Goal: Information Seeking & Learning: Learn about a topic

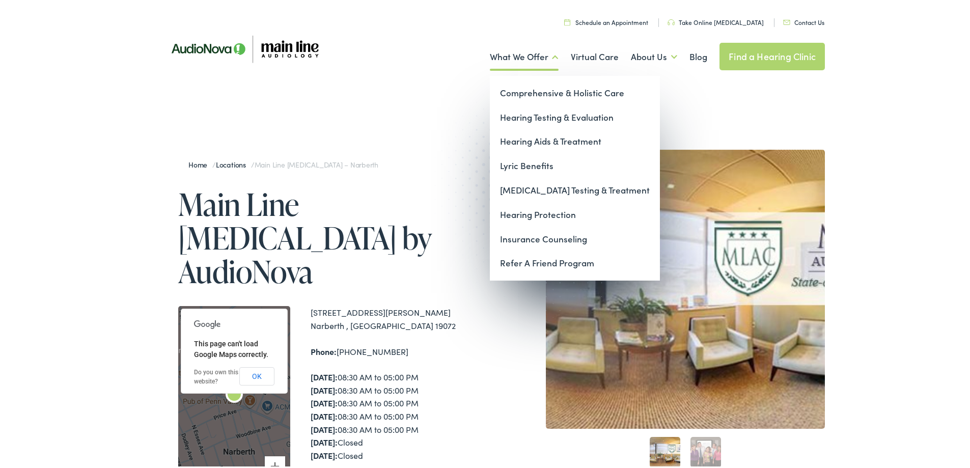
click at [517, 56] on link "What We Offer" at bounding box center [524, 55] width 69 height 38
click at [532, 139] on link "Hearing Aids & Treatment" at bounding box center [575, 139] width 170 height 24
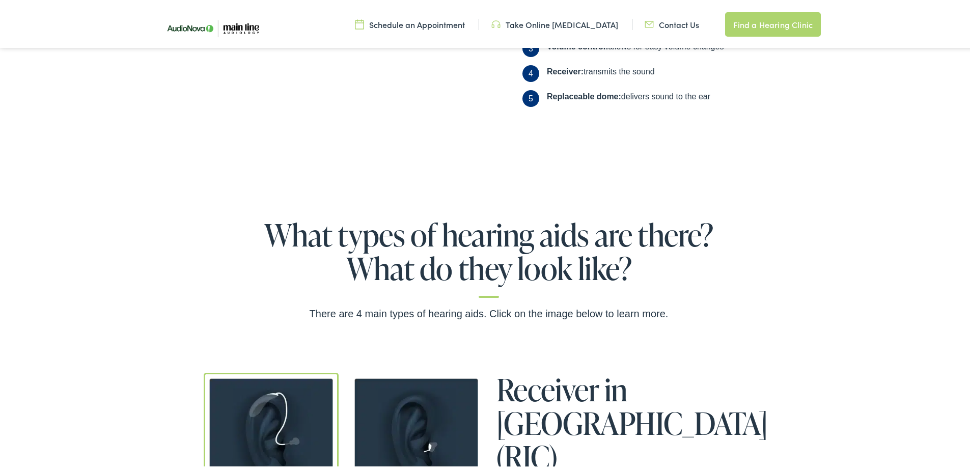
scroll to position [713, 0]
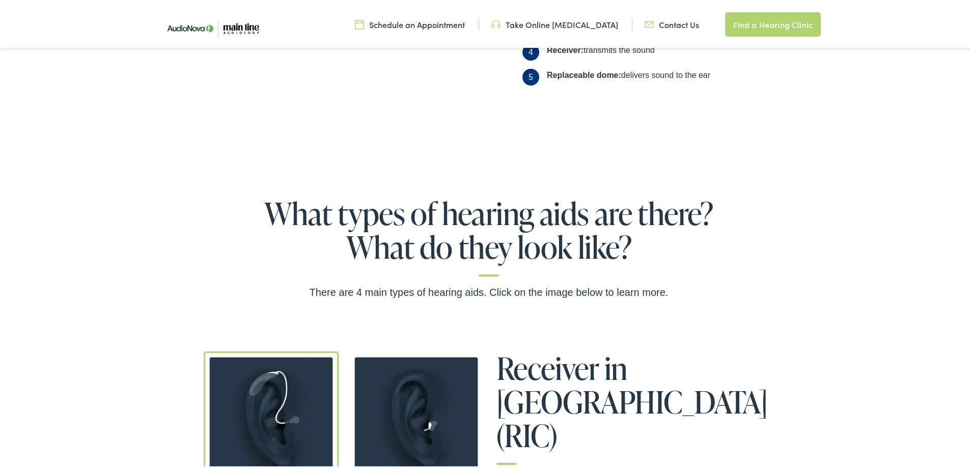
click at [196, 34] on img at bounding box center [211, 26] width 117 height 39
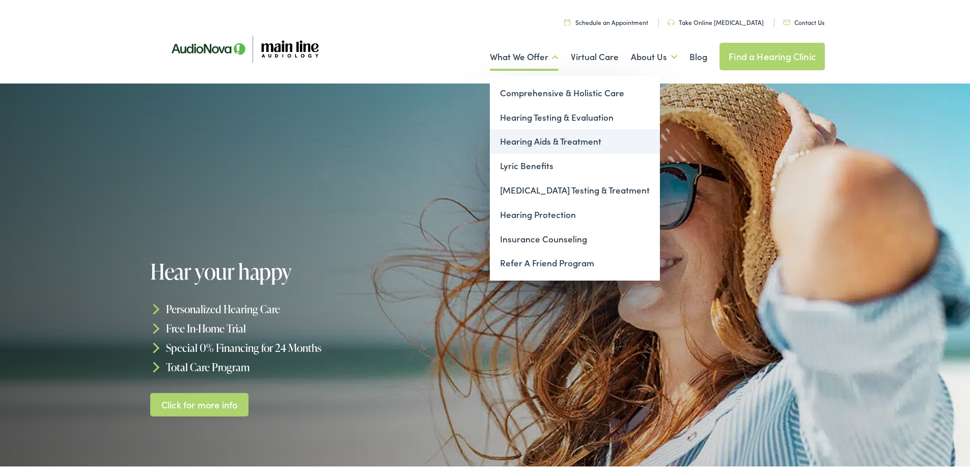
click at [533, 142] on link "Hearing Aids & Treatment" at bounding box center [575, 139] width 170 height 24
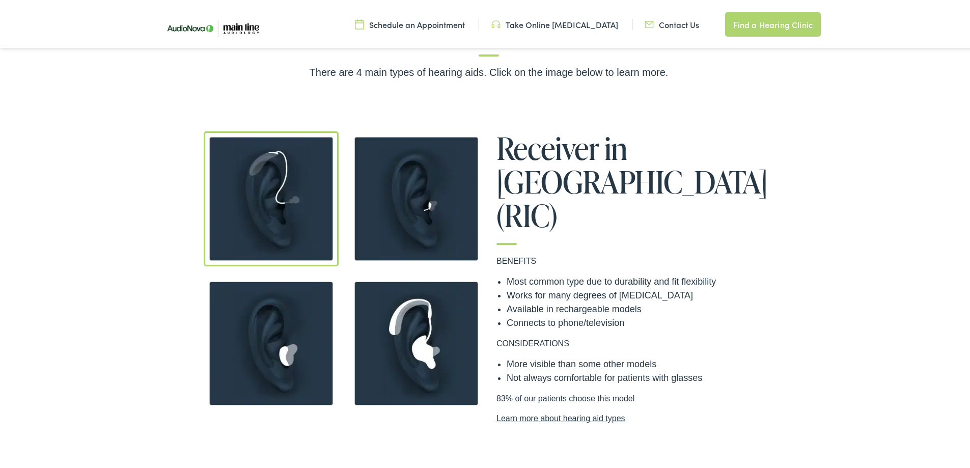
scroll to position [968, 0]
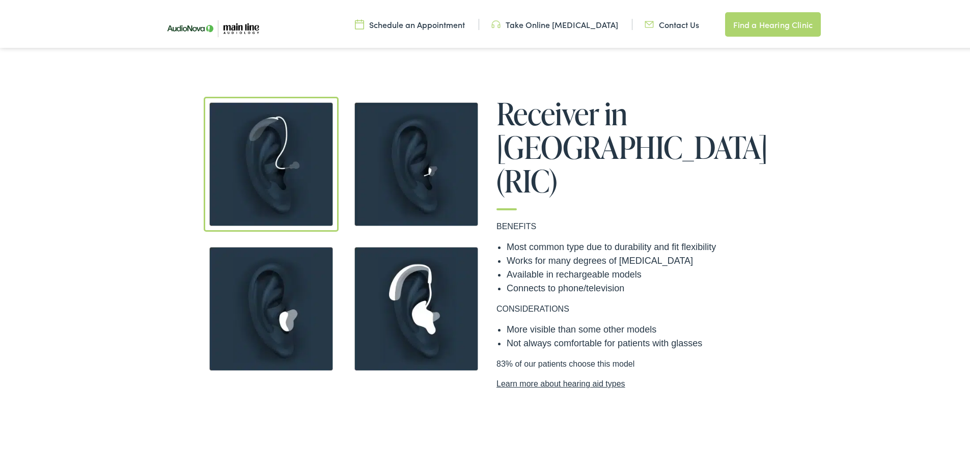
click at [296, 309] on img at bounding box center [271, 306] width 135 height 135
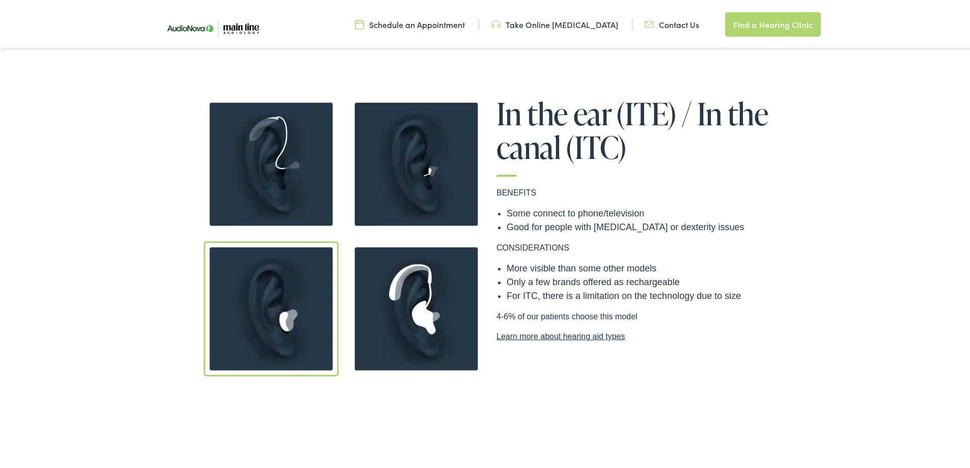
click at [408, 286] on img at bounding box center [416, 306] width 135 height 135
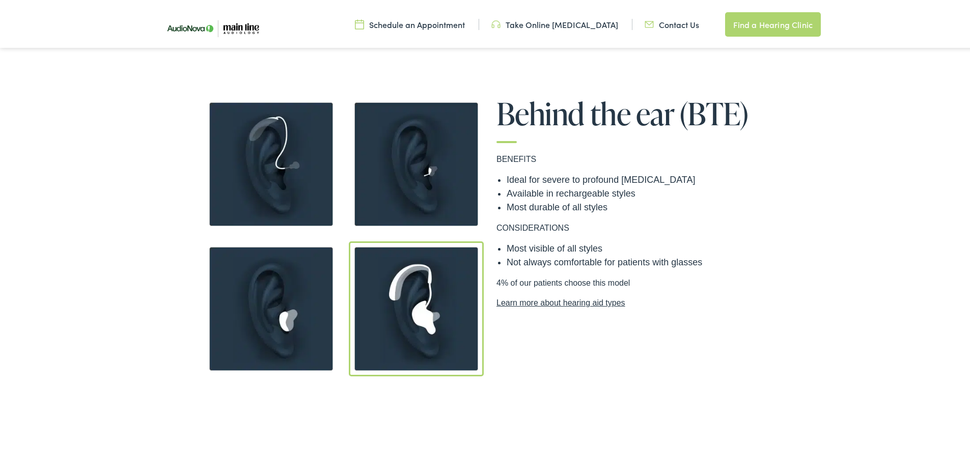
click at [314, 188] on img at bounding box center [271, 162] width 135 height 135
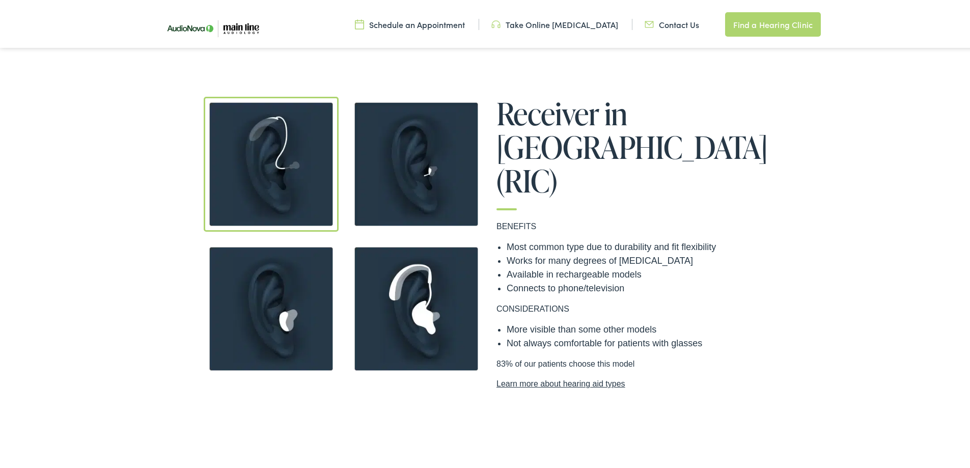
click at [431, 193] on img at bounding box center [416, 162] width 135 height 135
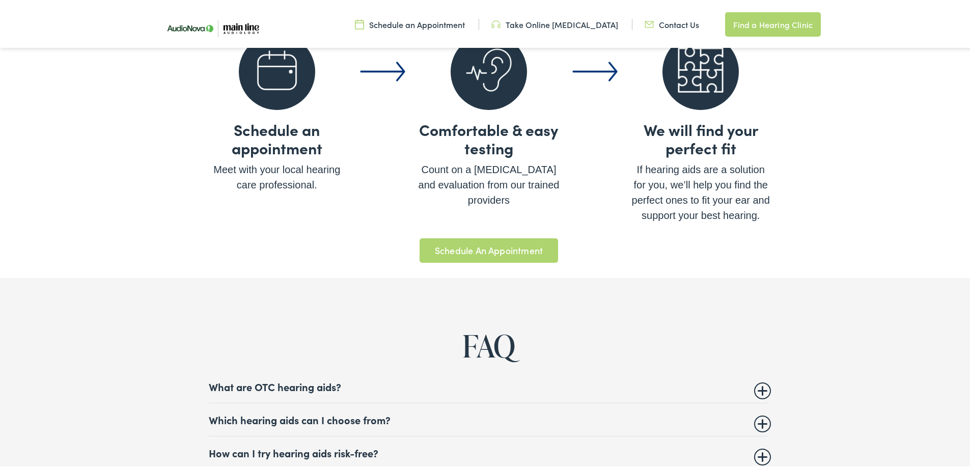
scroll to position [3973, 0]
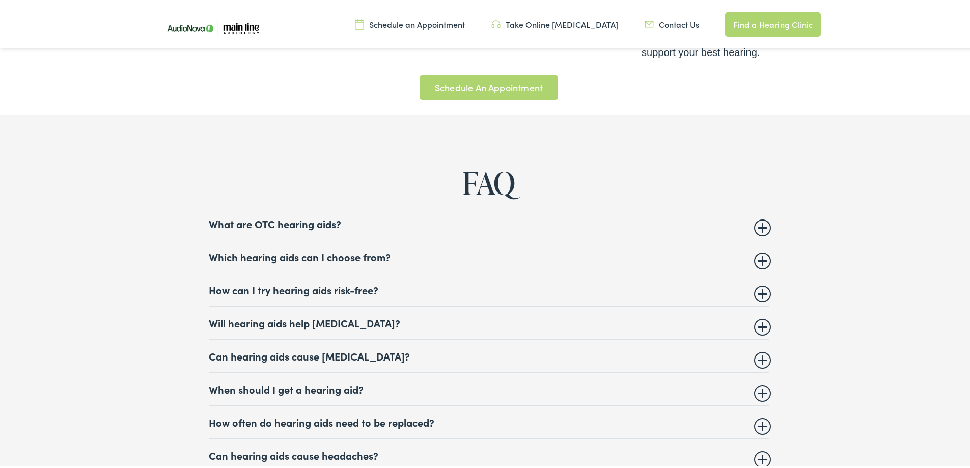
click at [753, 418] on summary "How often do hearing aids need to be replaced?" at bounding box center [489, 420] width 560 height 12
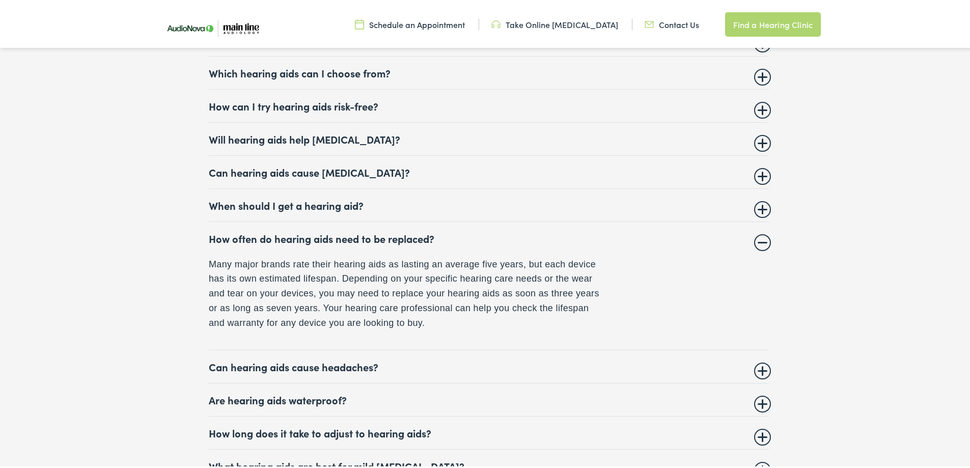
scroll to position [4177, 0]
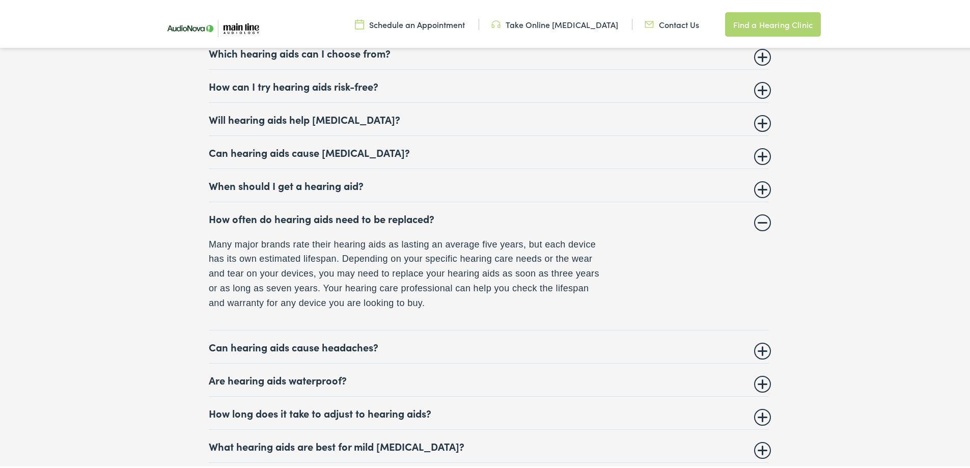
click at [761, 376] on summary "Are hearing aids waterproof?" at bounding box center [489, 378] width 560 height 12
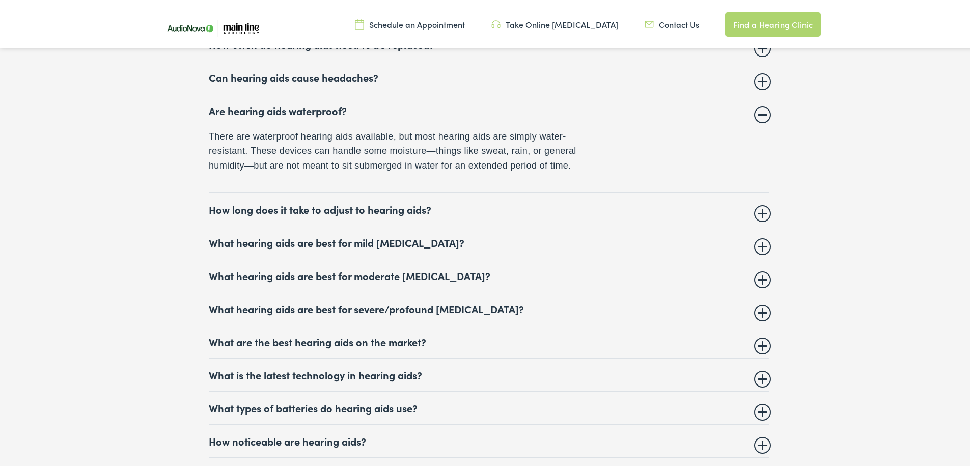
scroll to position [4381, 0]
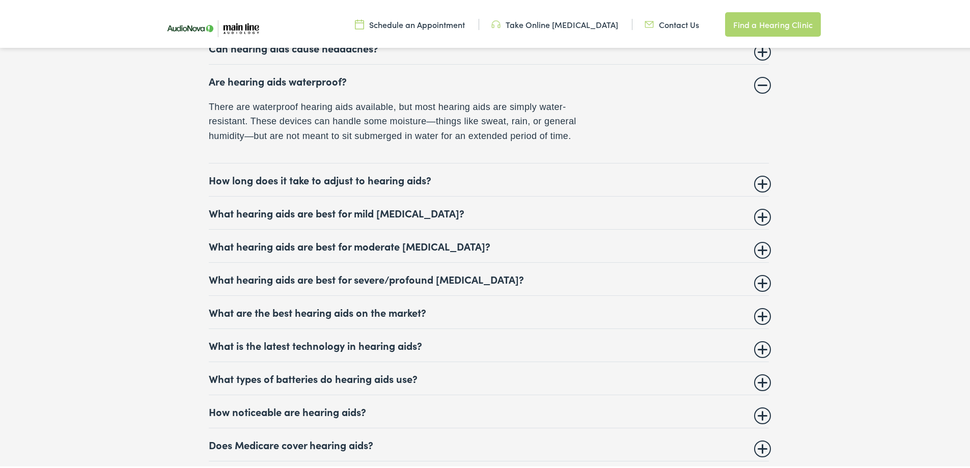
click at [757, 248] on summary "What hearing aids are best for moderate hearing loss?" at bounding box center [489, 244] width 560 height 12
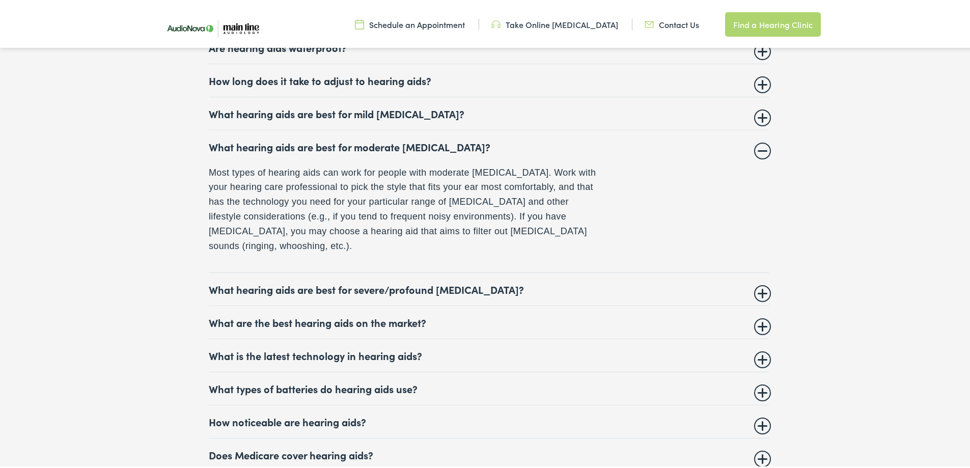
scroll to position [4432, 0]
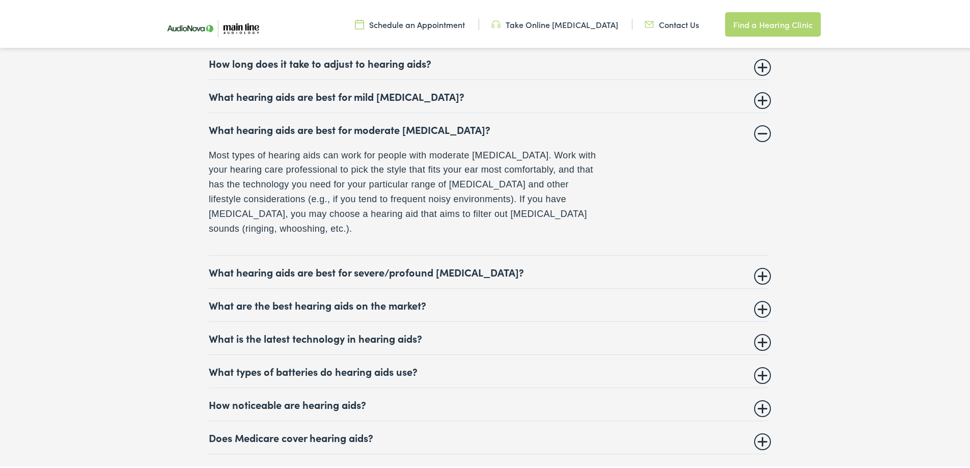
click at [757, 260] on details "What hearing aids are best for severe/profound hearing loss? Your hearing care …" at bounding box center [489, 270] width 560 height 33
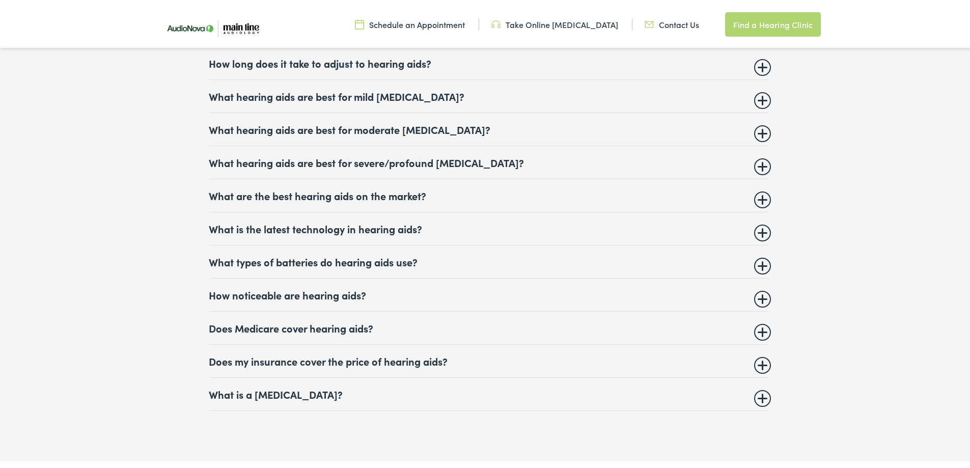
click at [756, 161] on summary "What hearing aids are best for severe/profound hearing loss?" at bounding box center [489, 160] width 560 height 12
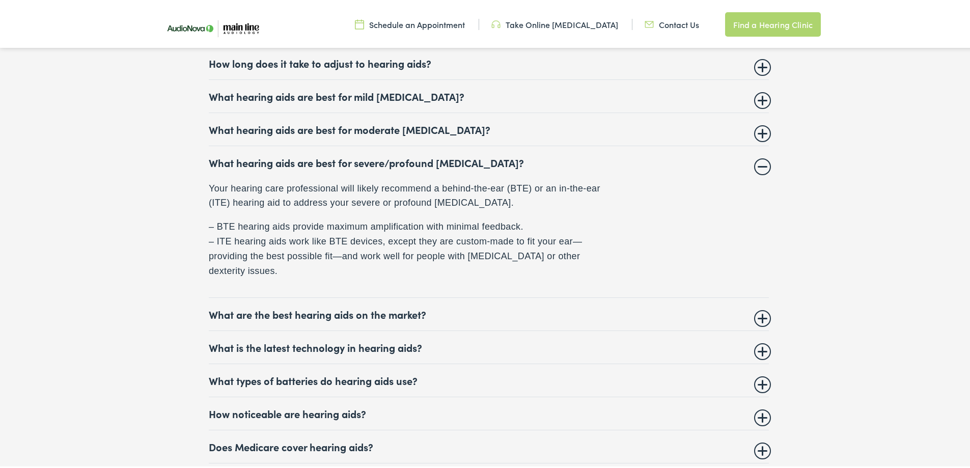
click at [758, 315] on summary "What are the best hearing aids on the market?" at bounding box center [489, 312] width 560 height 12
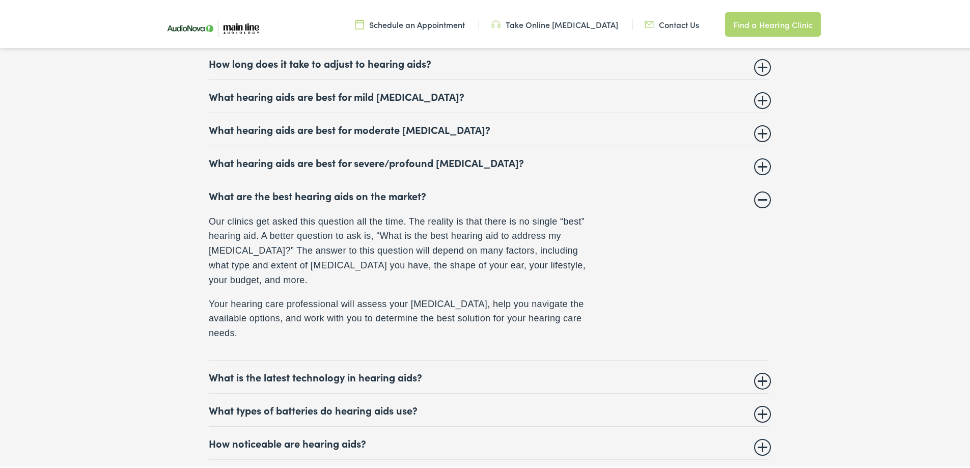
click at [761, 369] on summary "What is the latest technology in hearing aids?" at bounding box center [489, 375] width 560 height 12
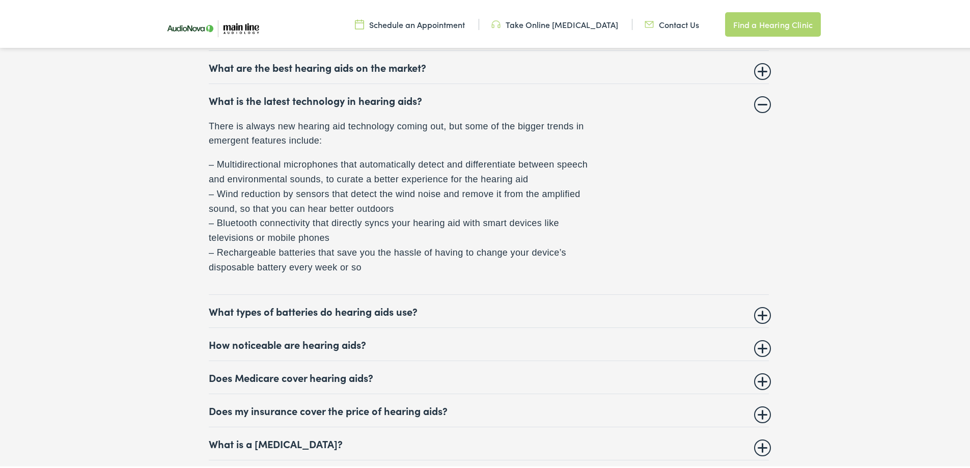
scroll to position [4585, 0]
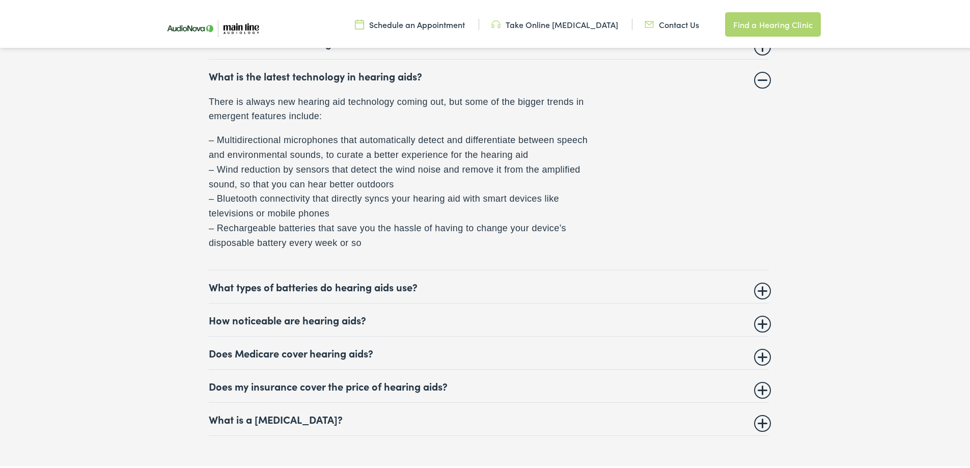
click at [759, 286] on summary "What types of batteries do hearing aids use?" at bounding box center [489, 285] width 560 height 12
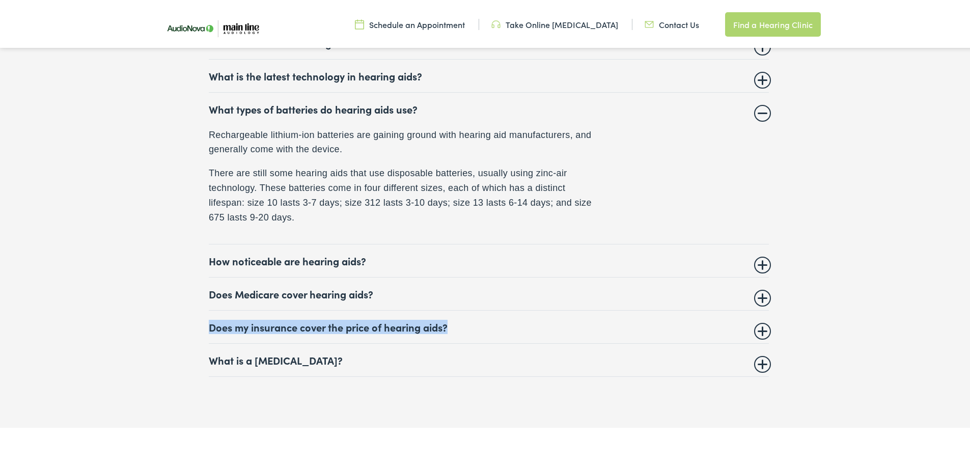
click at [757, 325] on summary "Does my insurance cover the price of hearing aids?" at bounding box center [489, 325] width 560 height 12
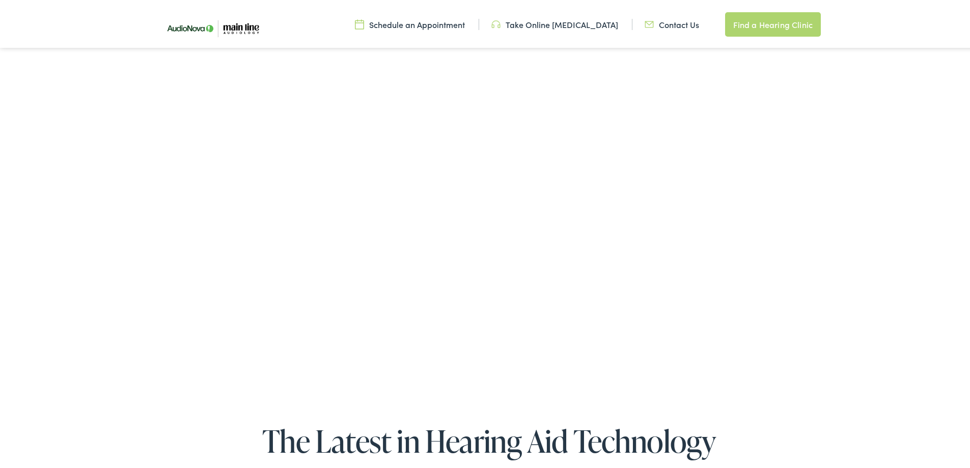
scroll to position [2089, 0]
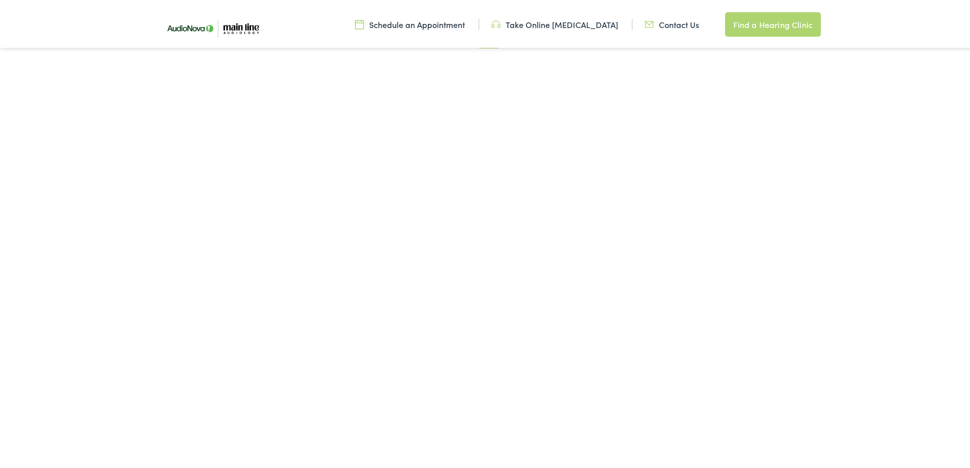
click at [778, 24] on link "Find a Hearing Clinic" at bounding box center [773, 22] width 96 height 24
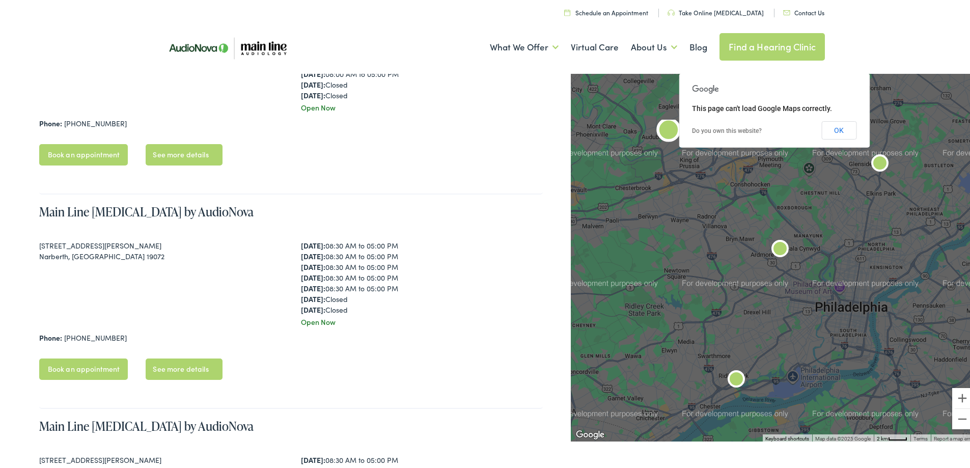
scroll to position [560, 0]
